Goal: Transaction & Acquisition: Purchase product/service

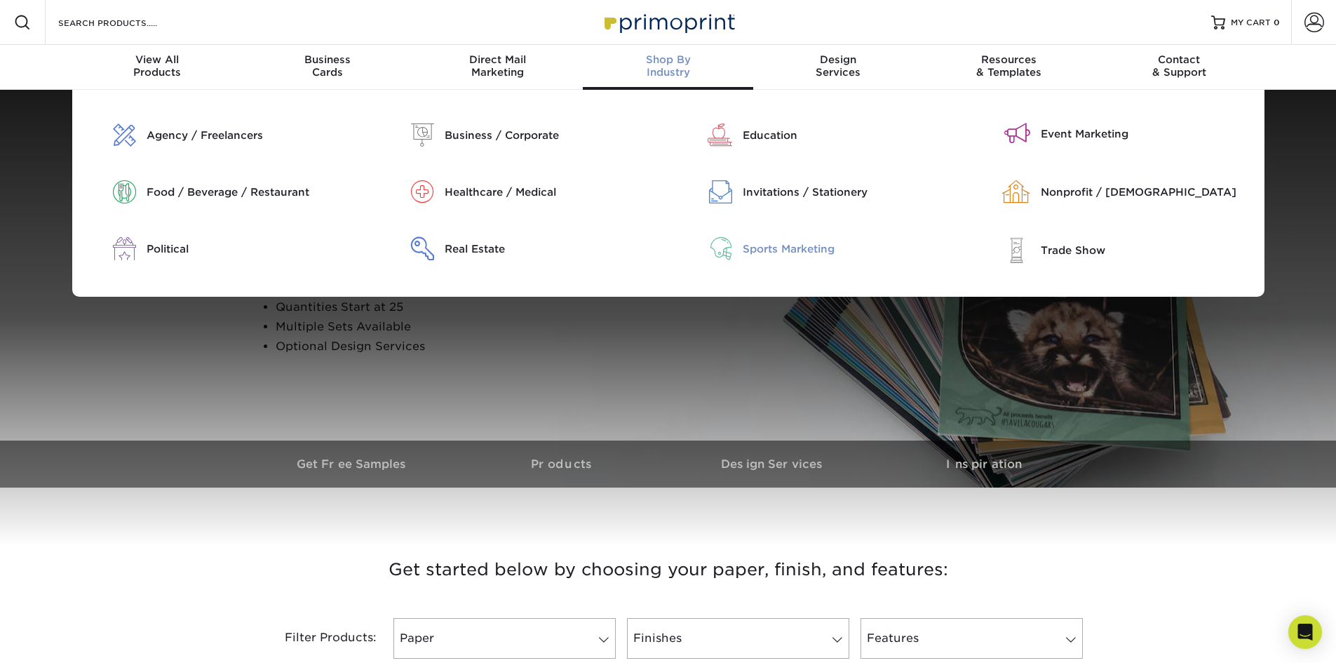
click at [754, 248] on div "Sports Marketing" at bounding box center [848, 248] width 213 height 15
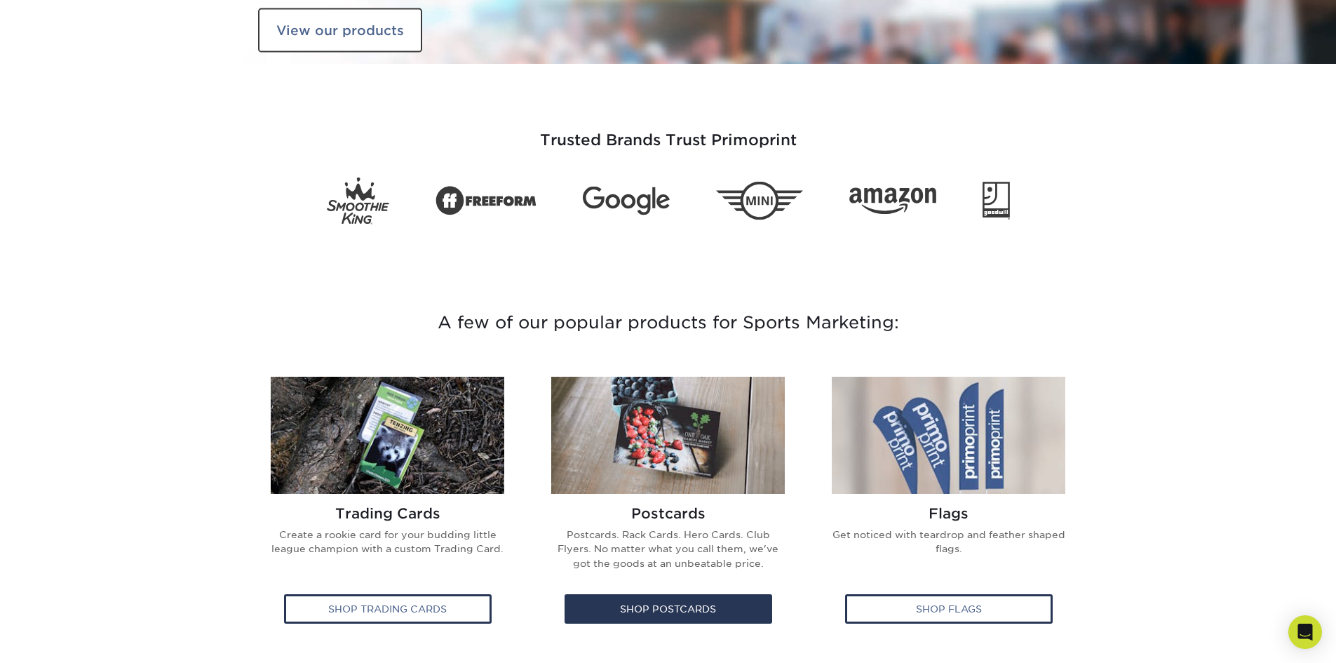
scroll to position [561, 0]
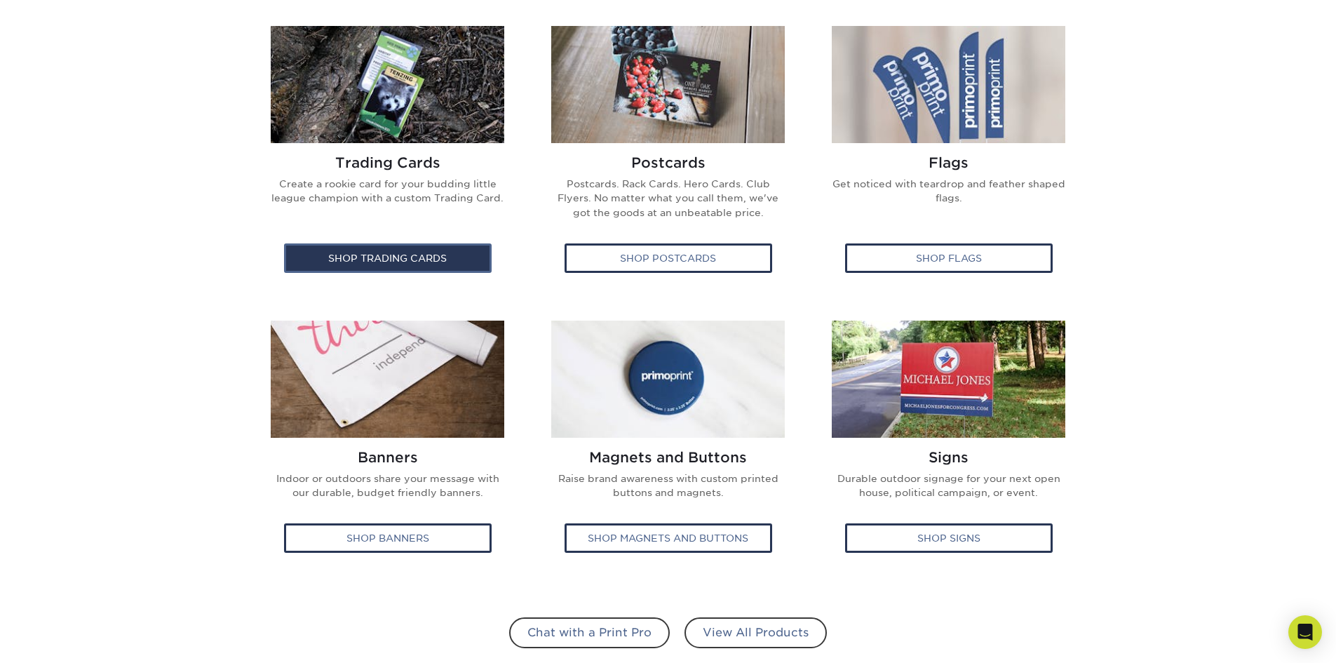
click at [416, 250] on div "Shop Trading Cards" at bounding box center [388, 257] width 208 height 29
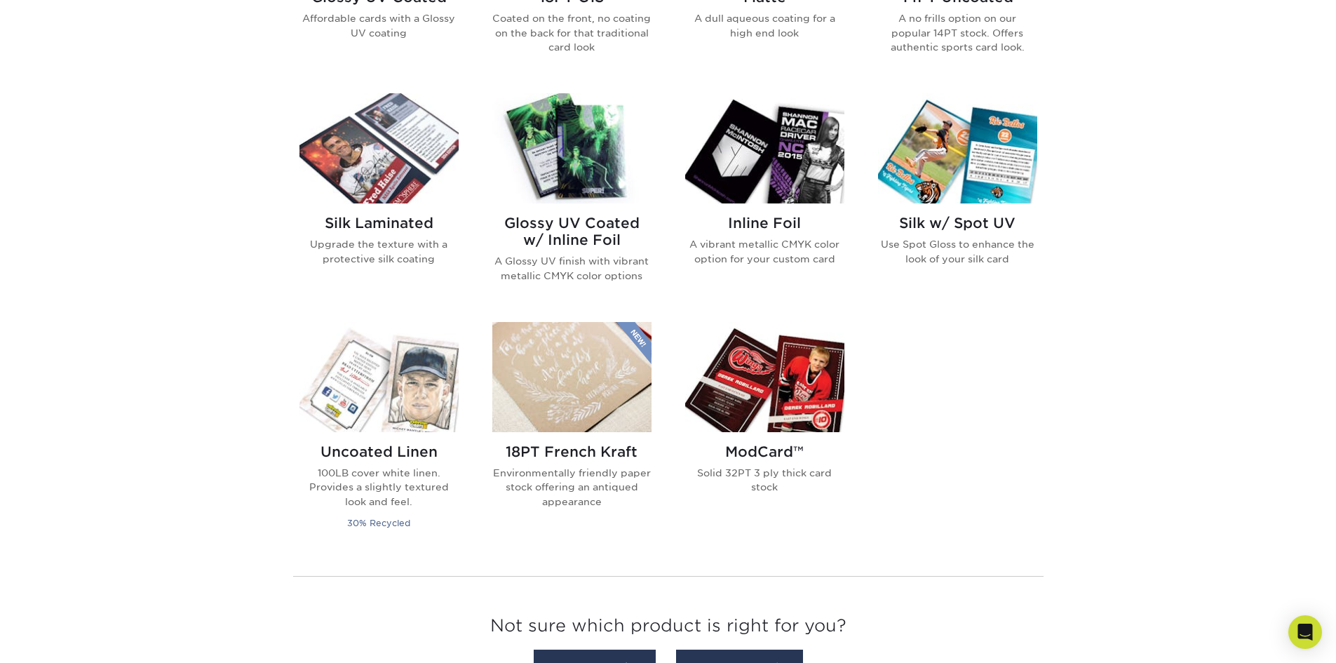
scroll to position [911, 0]
